Goal: Book appointment/travel/reservation

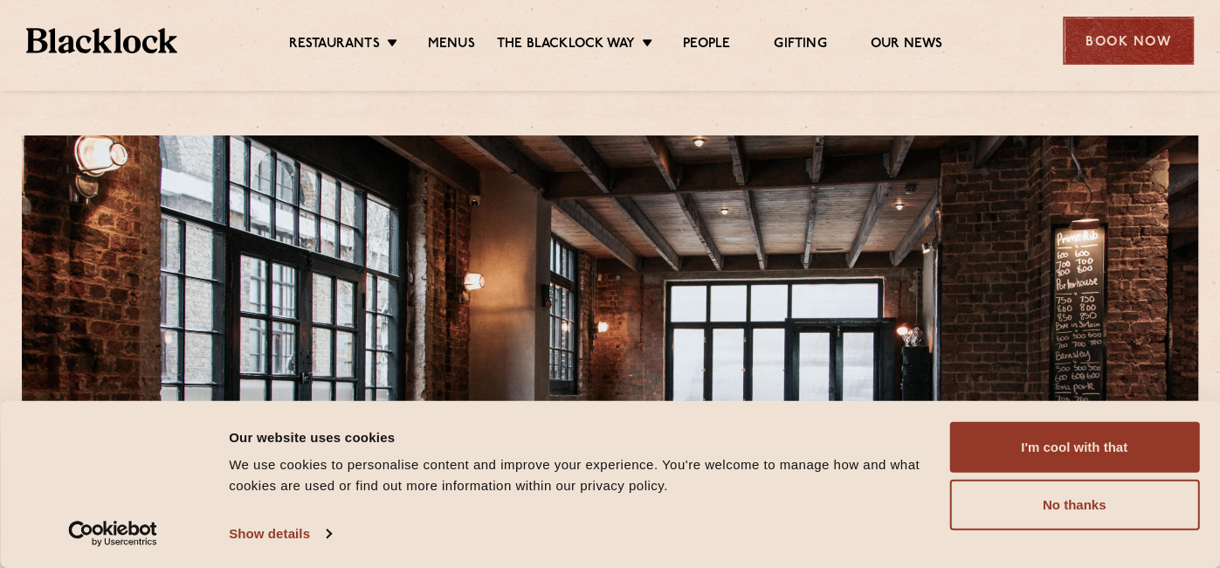
click at [1113, 21] on div "Book Now" at bounding box center [1128, 41] width 131 height 48
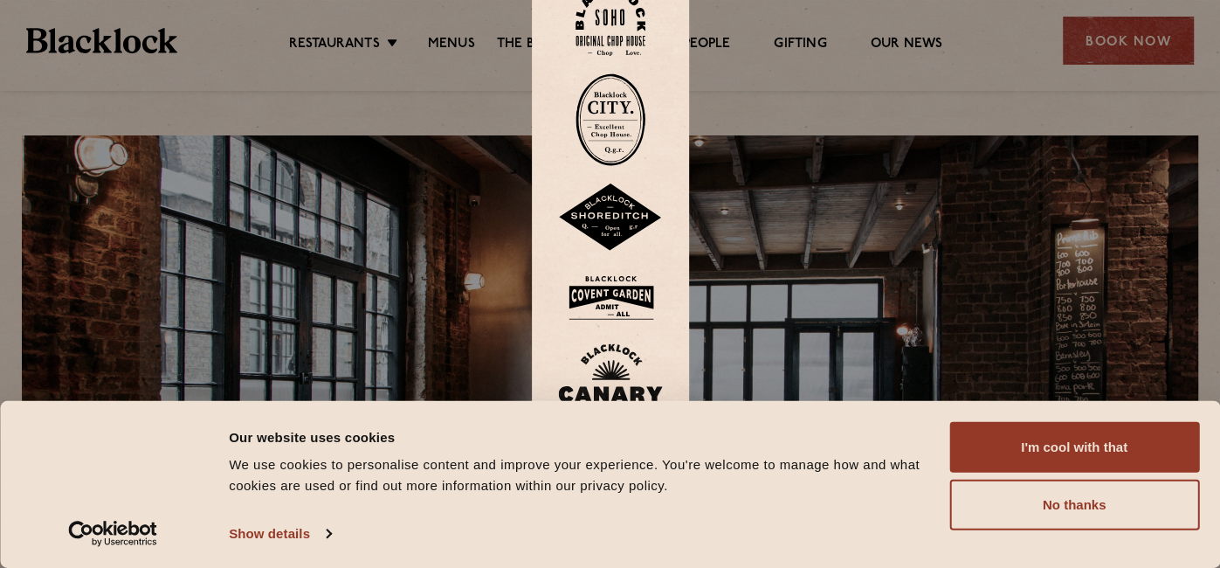
click at [615, 237] on img at bounding box center [610, 217] width 105 height 68
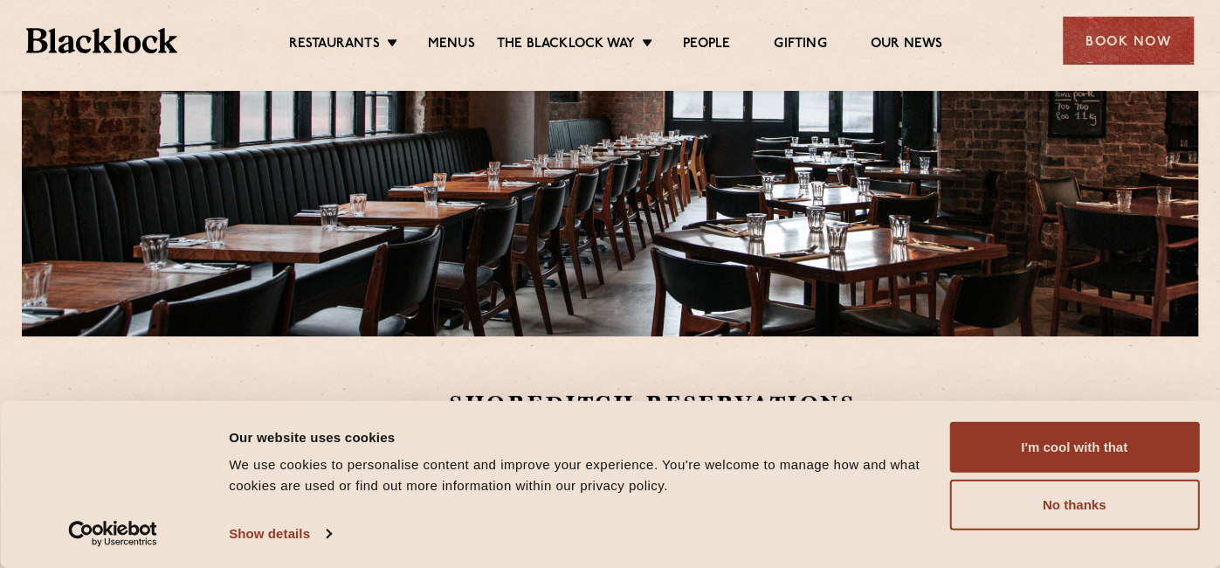
scroll to position [311, 0]
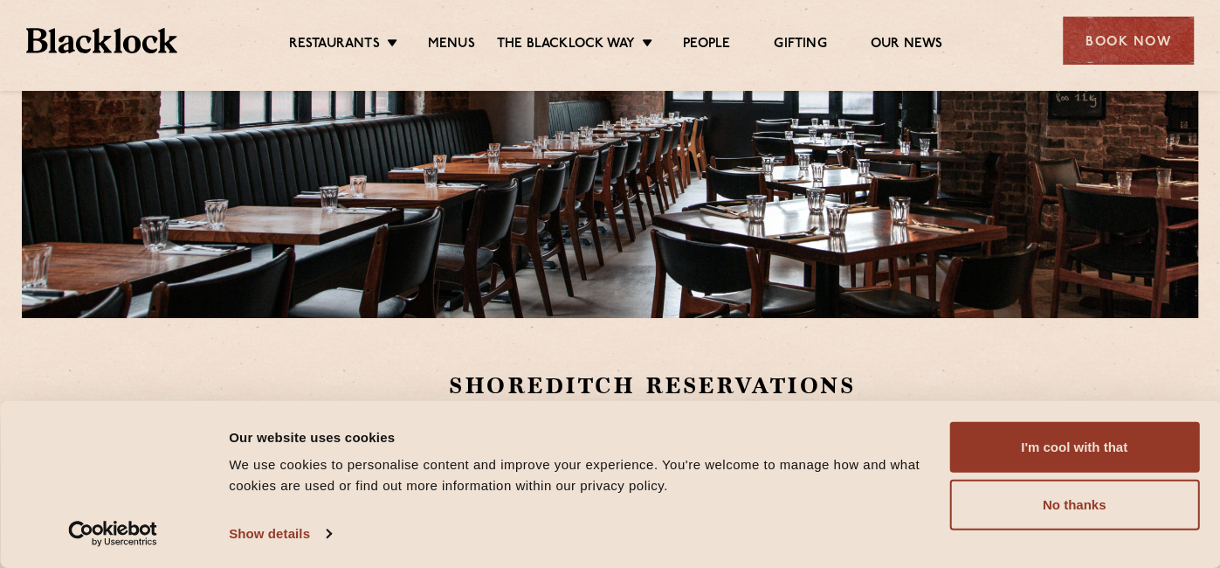
click at [1055, 530] on div "Consent Details [#IABV2SETTINGS#] About Our website uses cookies We use cookies…" at bounding box center [610, 484] width 1178 height 125
click at [1022, 502] on button "No thanks" at bounding box center [1074, 505] width 250 height 51
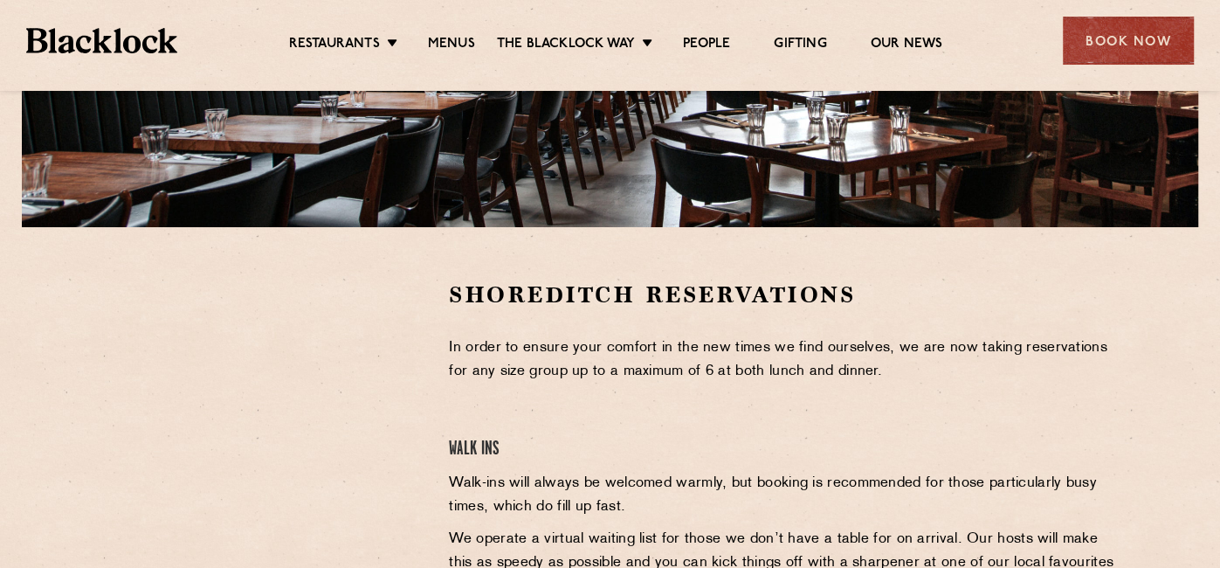
scroll to position [400, 0]
